Goal: Transaction & Acquisition: Purchase product/service

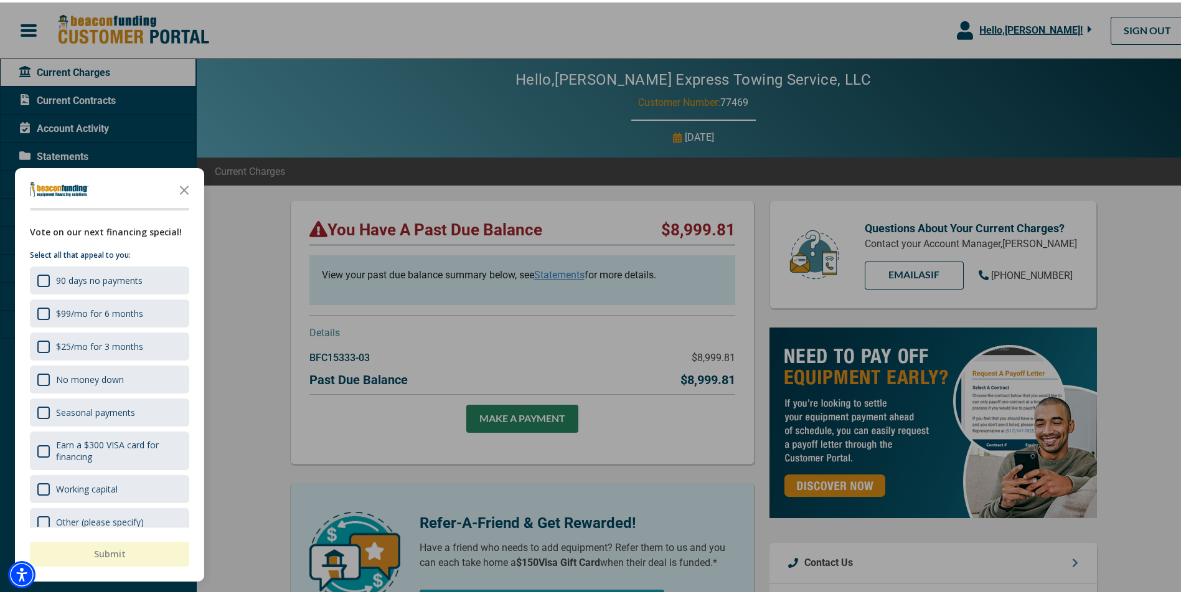
click at [517, 419] on div at bounding box center [595, 297] width 1190 height 594
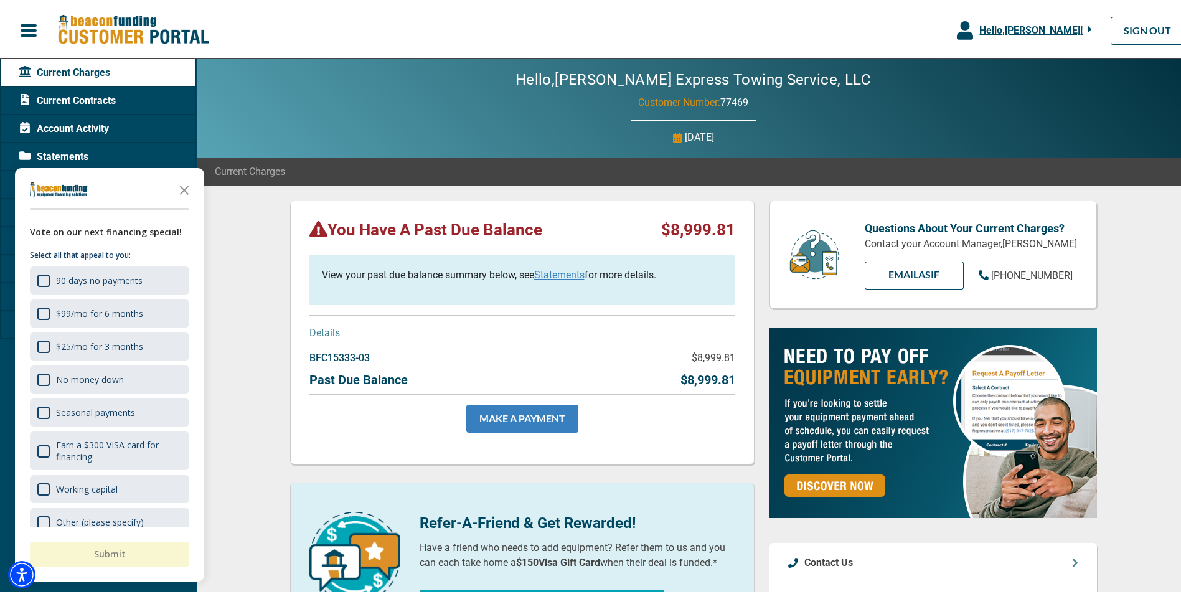
click at [519, 419] on link "MAKE A PAYMENT" at bounding box center [522, 416] width 112 height 28
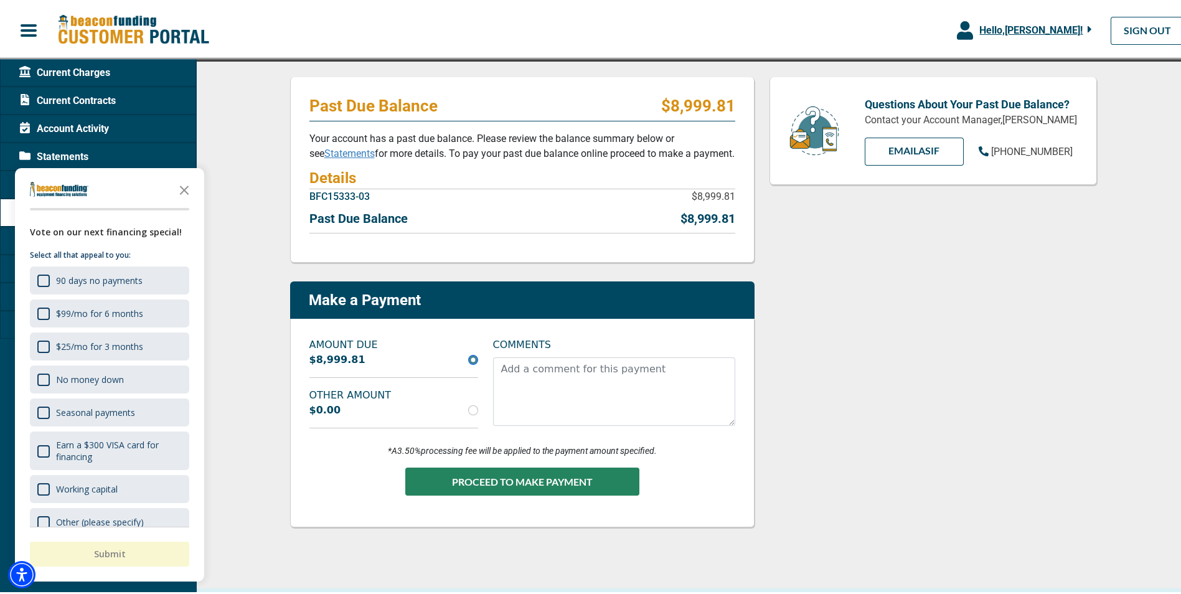
scroll to position [124, 0]
click at [470, 408] on input "radio" at bounding box center [473, 407] width 10 height 10
radio input "true"
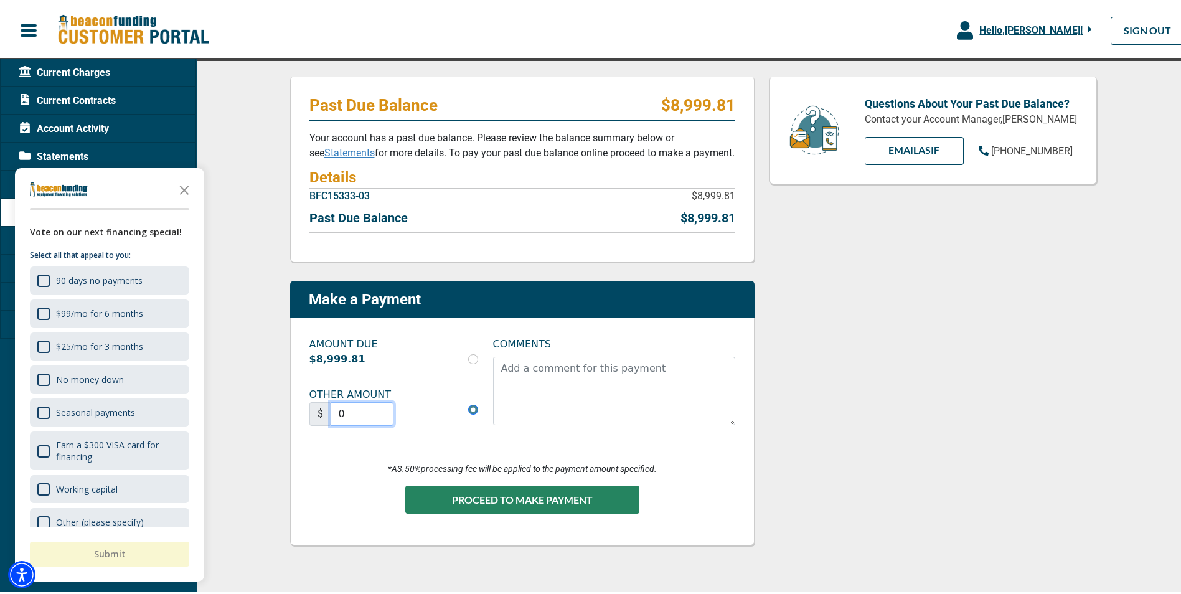
drag, startPoint x: 363, startPoint y: 415, endPoint x: 322, endPoint y: 406, distance: 41.4
click at [322, 406] on div "$ 0" at bounding box center [351, 412] width 85 height 24
type input "1"
type input "999.81"
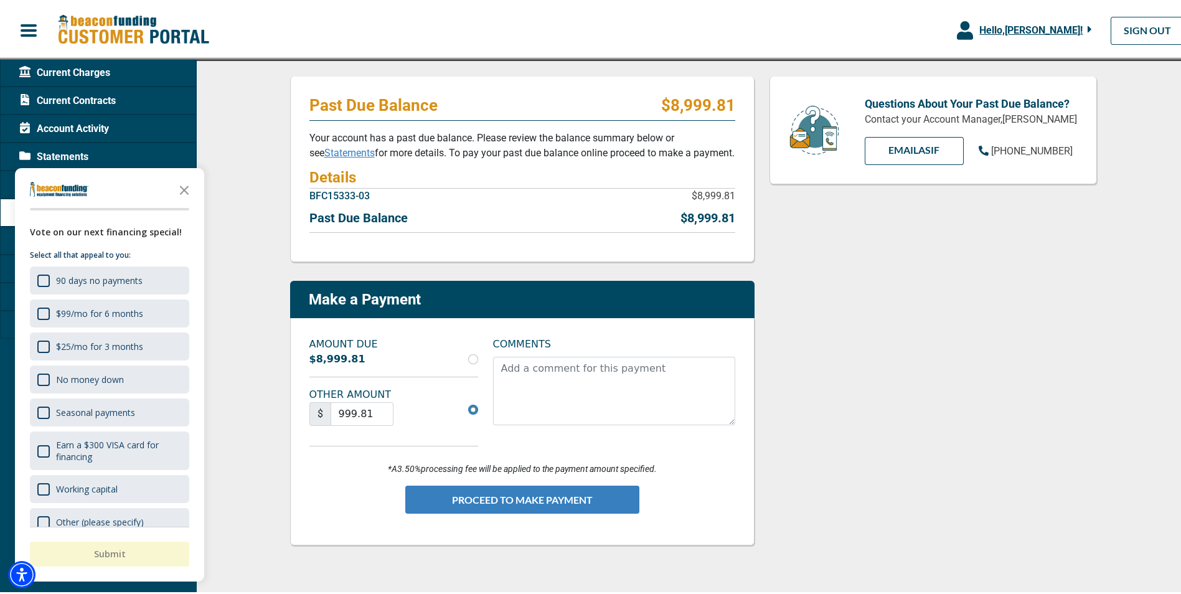
click at [479, 496] on button "PROCEED TO MAKE PAYMENT" at bounding box center [522, 497] width 234 height 28
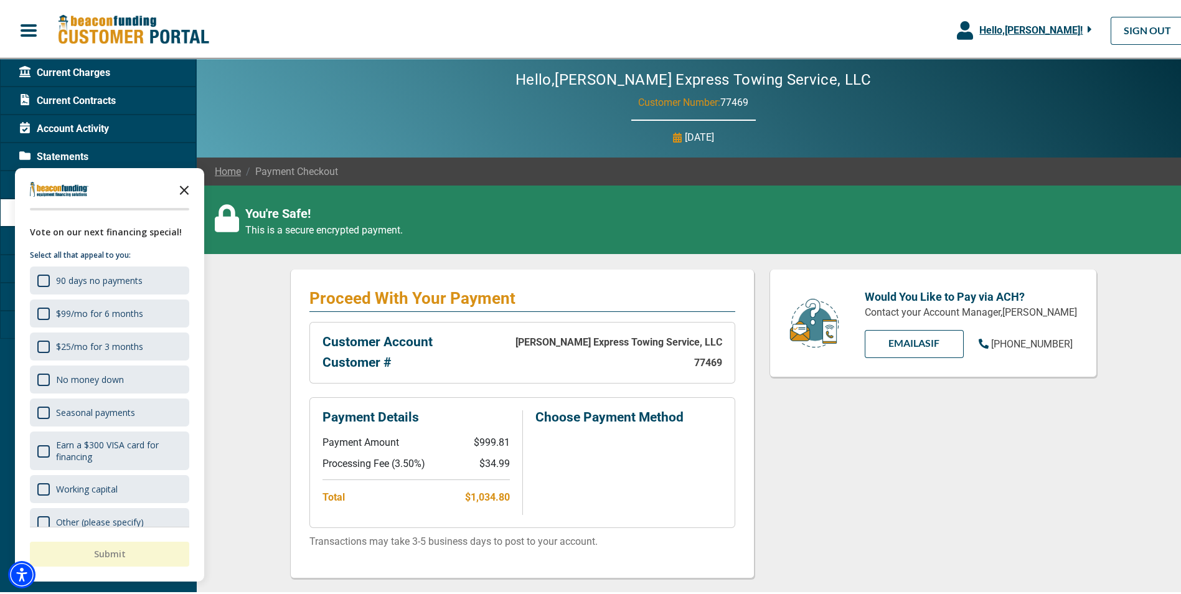
click at [187, 192] on icon "Close the survey" at bounding box center [184, 186] width 25 height 25
